Goal: Transaction & Acquisition: Purchase product/service

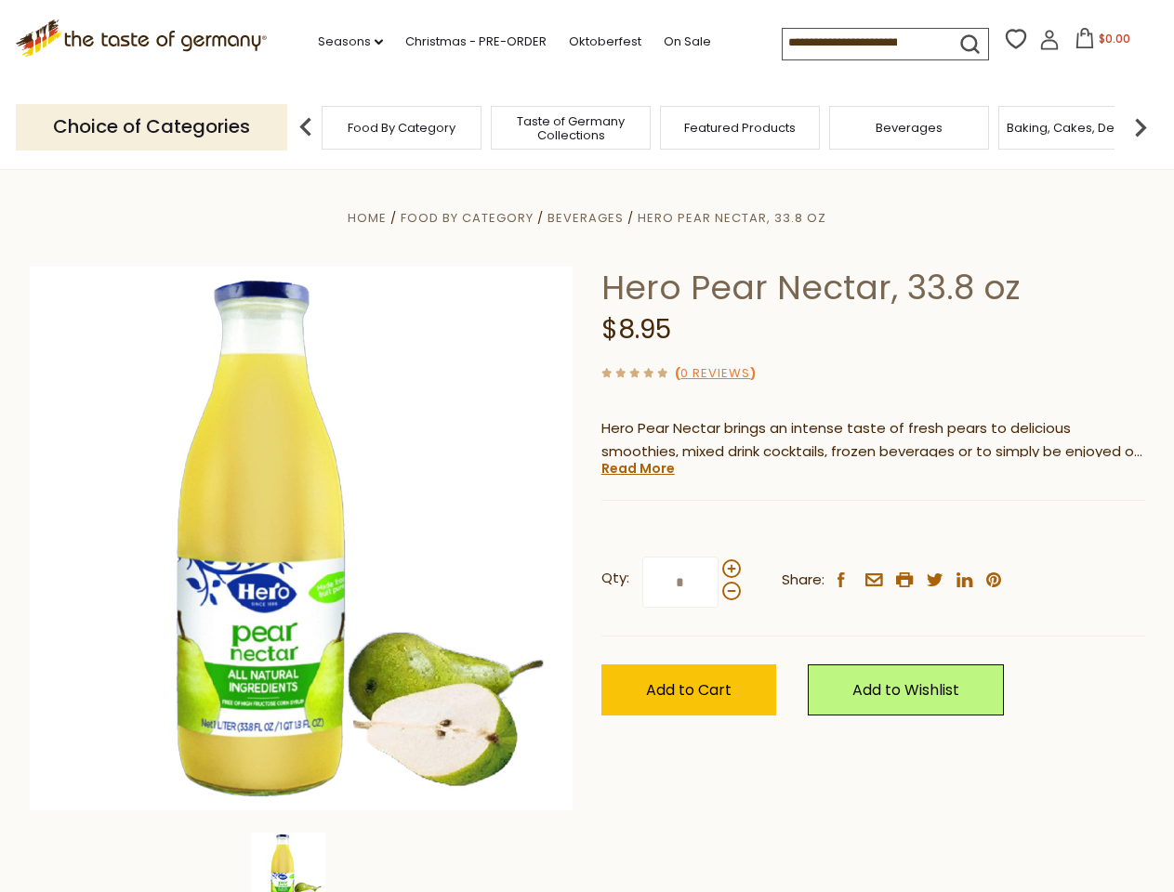
click at [586, 446] on div "Home Food By Category [GEOGRAPHIC_DATA] Hero Pear Nectar, 33.8 oz Hero Pear Nec…" at bounding box center [587, 564] width 1143 height 716
click at [343, 42] on link "Seasons dropdown_arrow" at bounding box center [350, 42] width 65 height 20
click at [1098, 44] on span "$0.00" at bounding box center [1114, 39] width 32 height 16
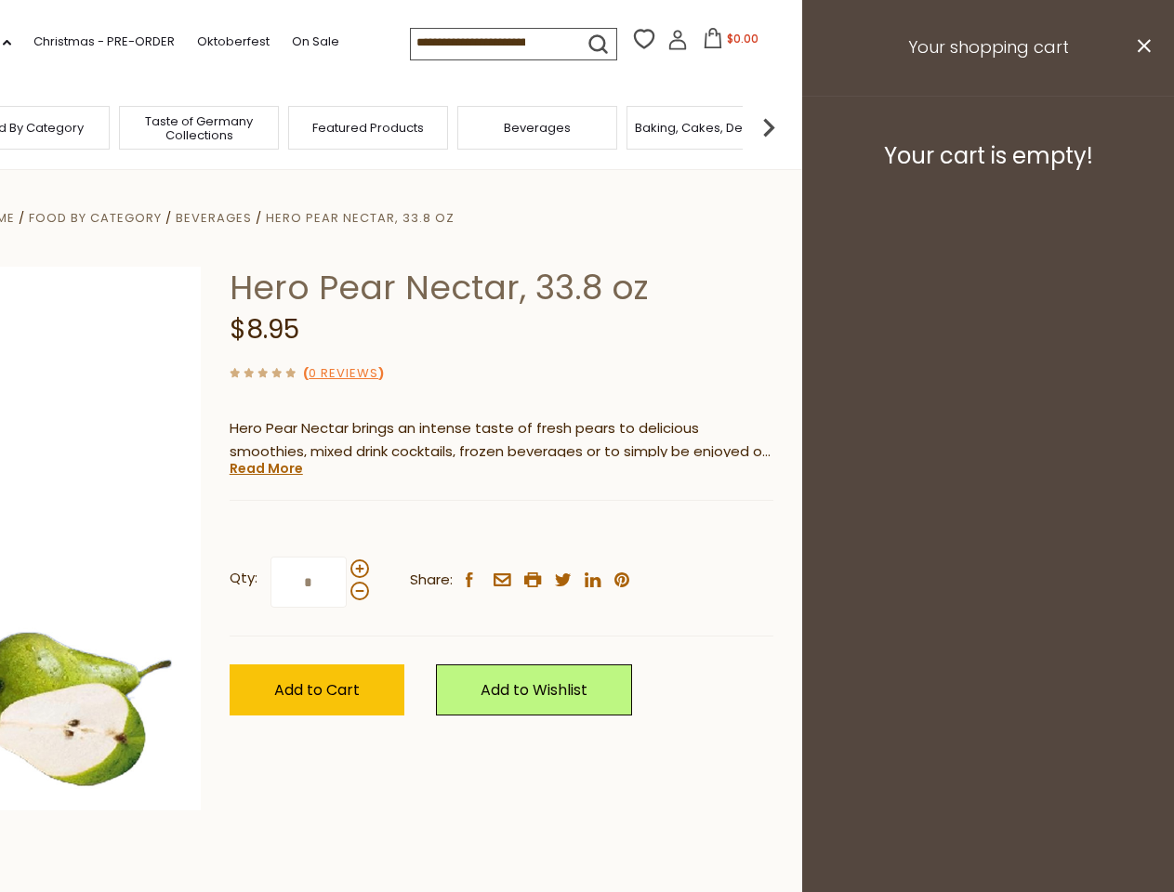
click at [157, 126] on div "All Seasons Recipes Game Day [DATE] [DATE] [DATE][PERSON_NAME] [DATE] Springfes…" at bounding box center [51, 437] width 211 height 788
click at [787, 126] on img at bounding box center [768, 127] width 37 height 37
click at [586, 531] on div "Qty: * Share: facebook email printer twitter linkedin pinterest" at bounding box center [502, 583] width 544 height 108
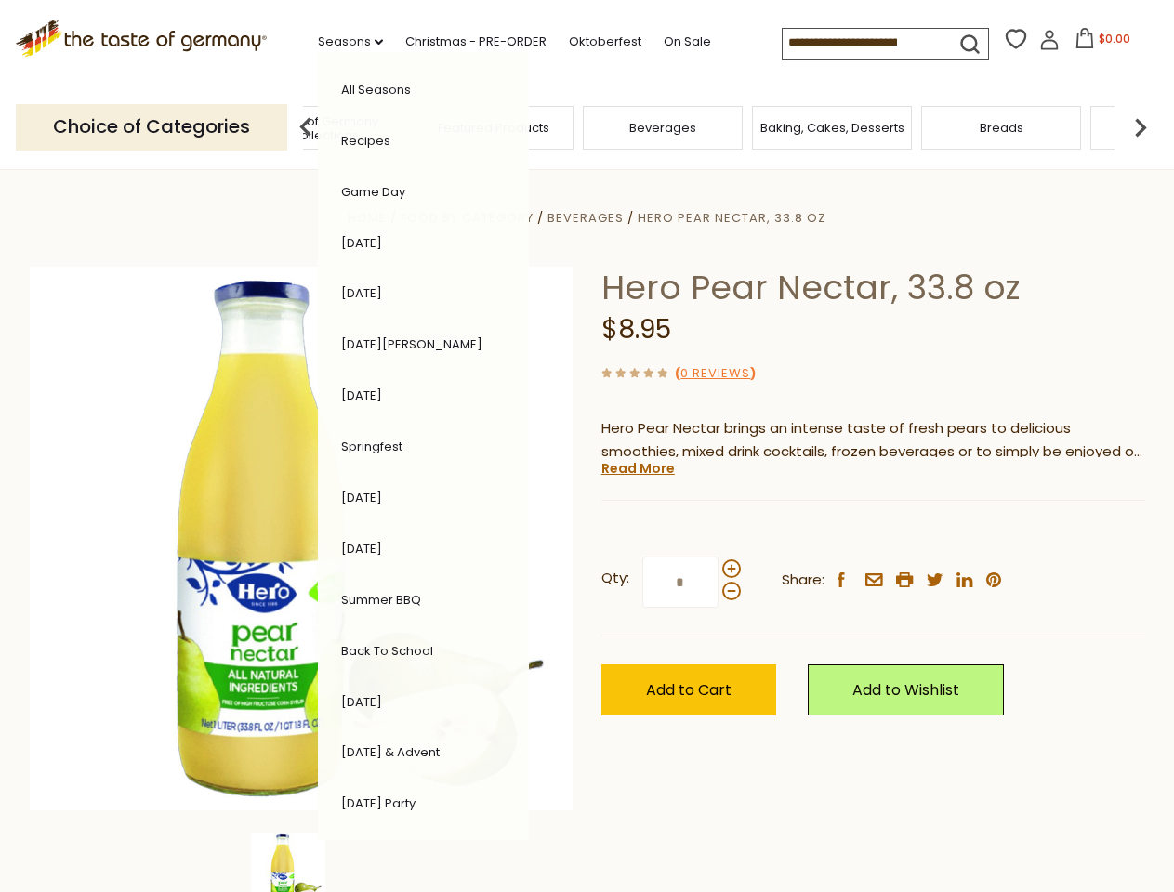
click at [301, 862] on img at bounding box center [288, 870] width 74 height 74
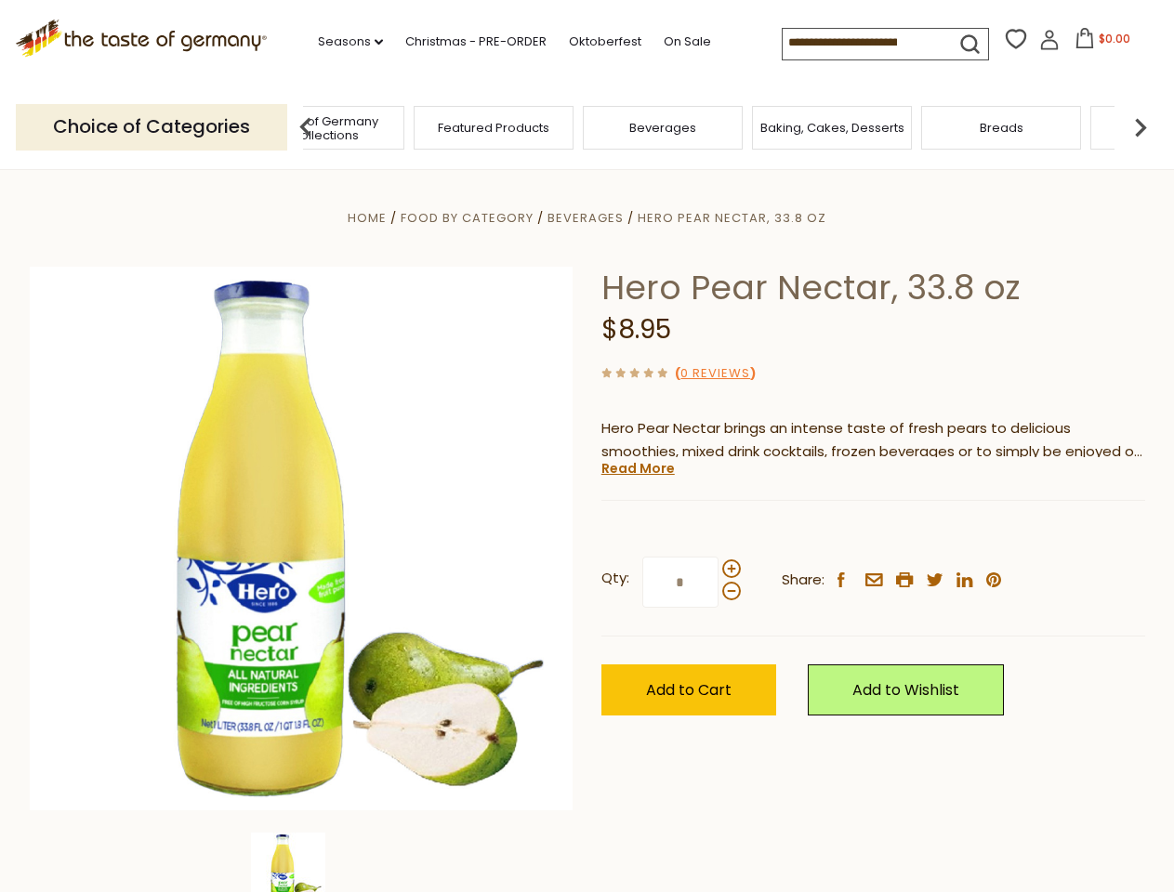
click at [301, 862] on img at bounding box center [288, 870] width 74 height 74
click at [637, 468] on link "Read More" at bounding box center [637, 468] width 73 height 19
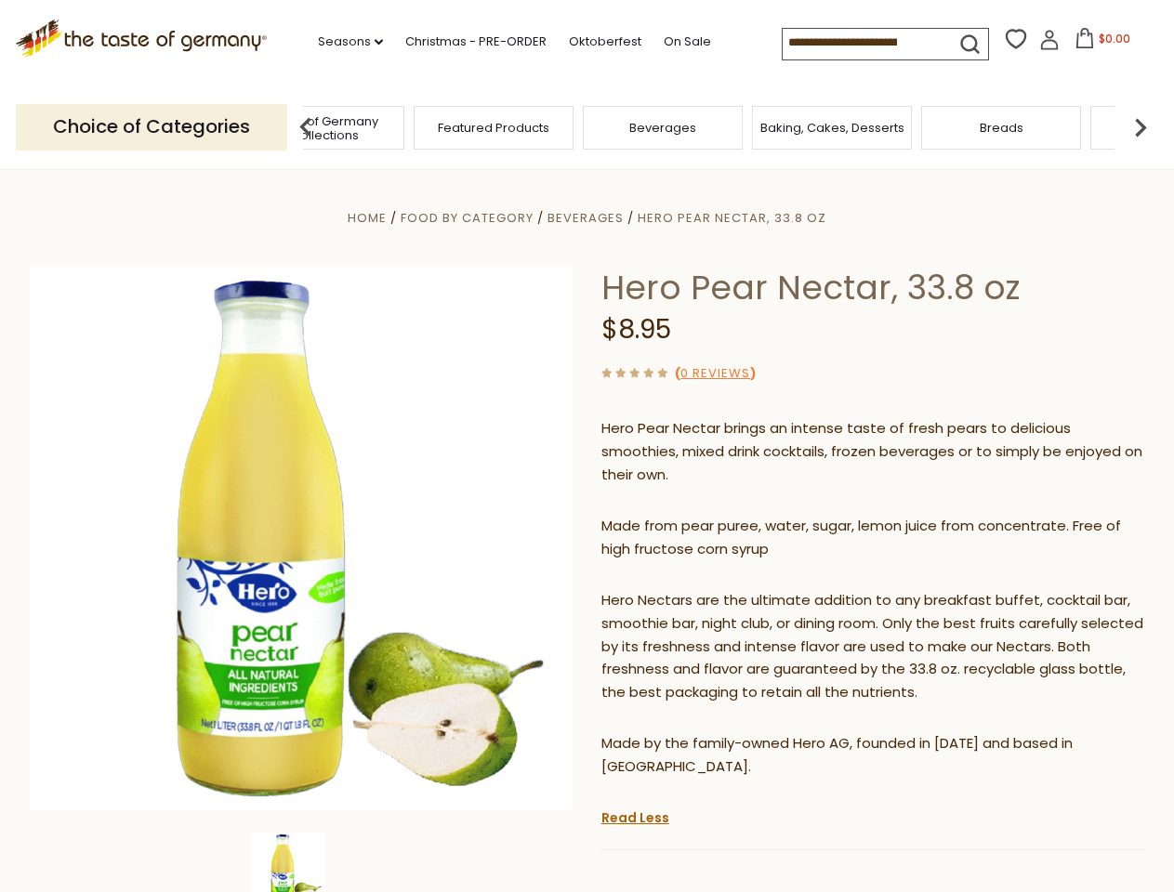
click at [730, 589] on p "Hero Nectars are the ultimate addition to any breakfast buffet, cocktail bar, s…" at bounding box center [873, 647] width 544 height 116
